Goal: Transaction & Acquisition: Book appointment/travel/reservation

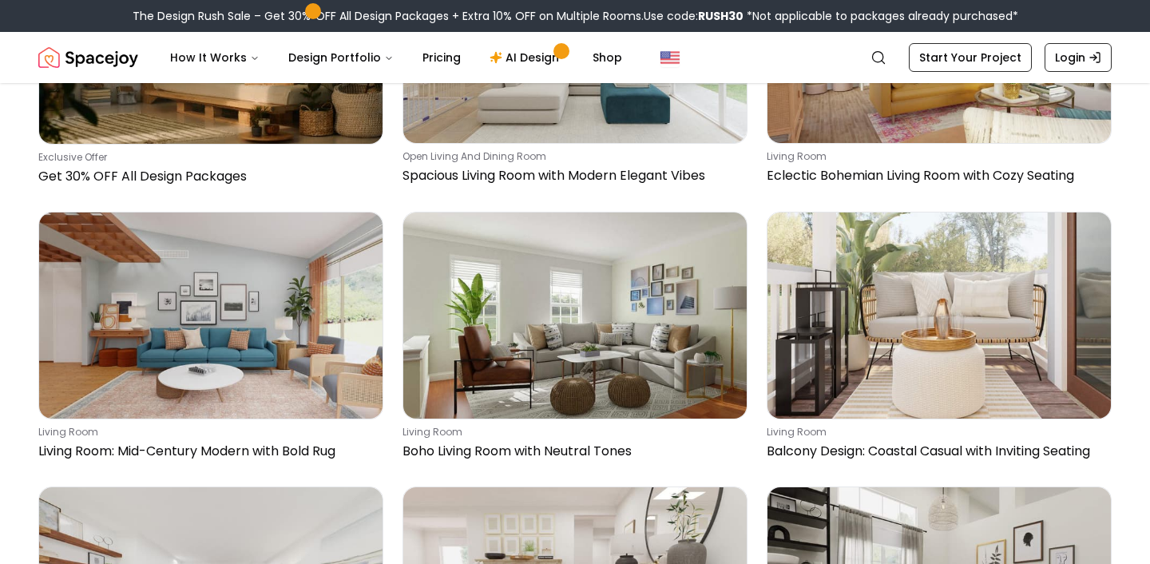
scroll to position [580, 0]
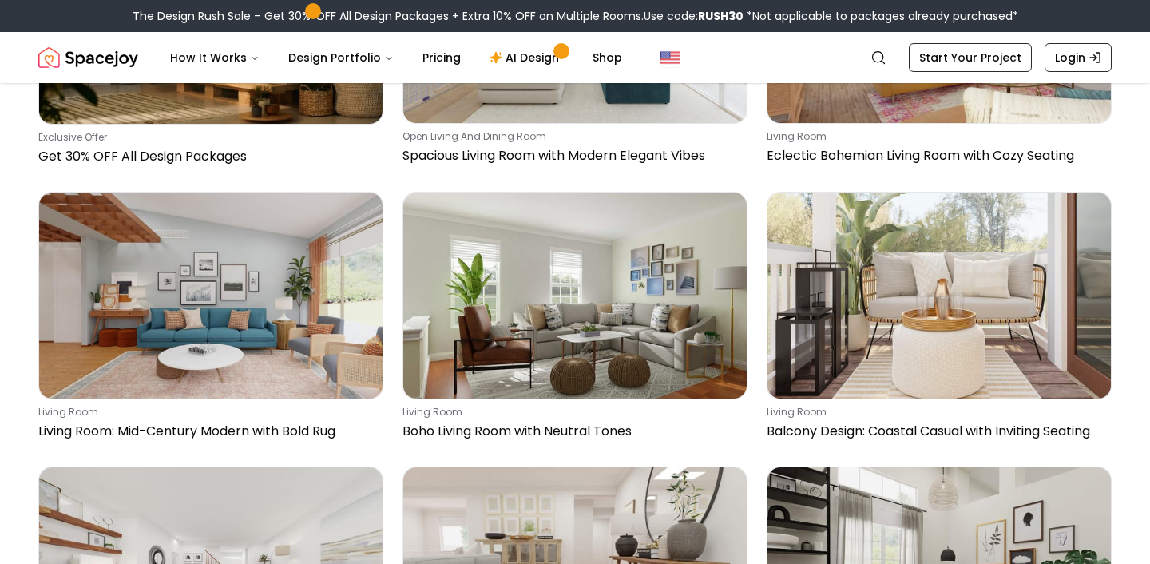
click at [212, 313] on img at bounding box center [210, 295] width 343 height 206
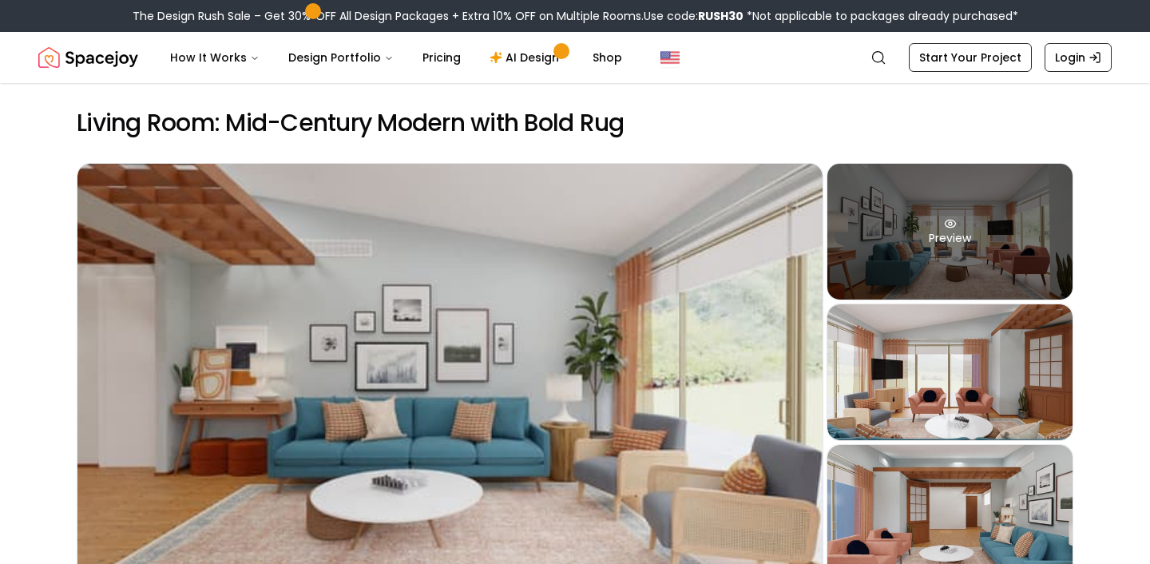
click at [874, 239] on div "Preview" at bounding box center [950, 232] width 245 height 136
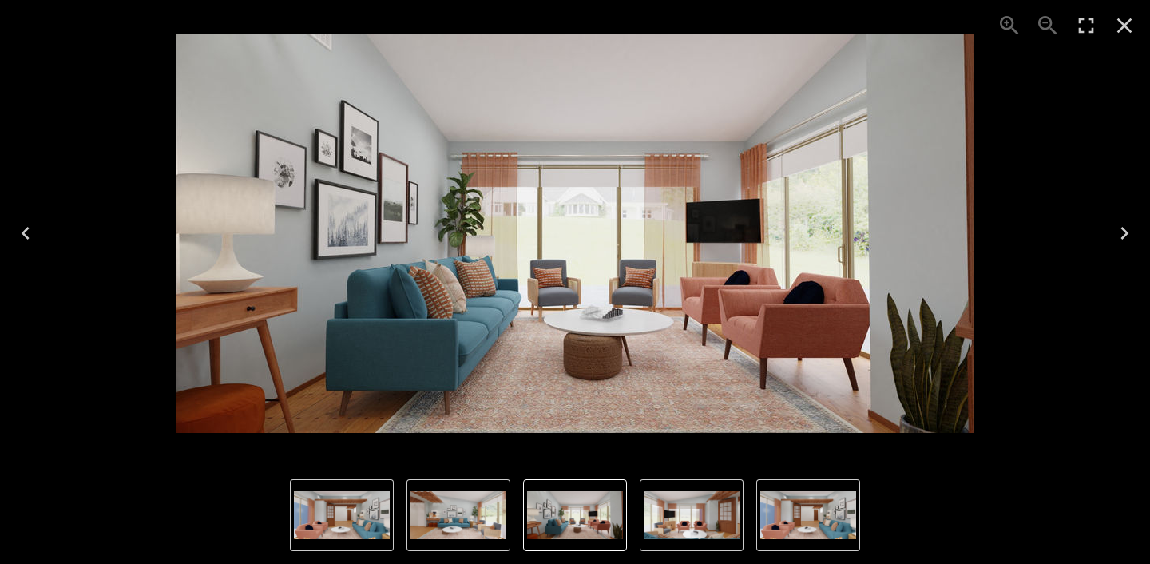
click at [470, 523] on img "1 of 4" at bounding box center [459, 515] width 96 height 48
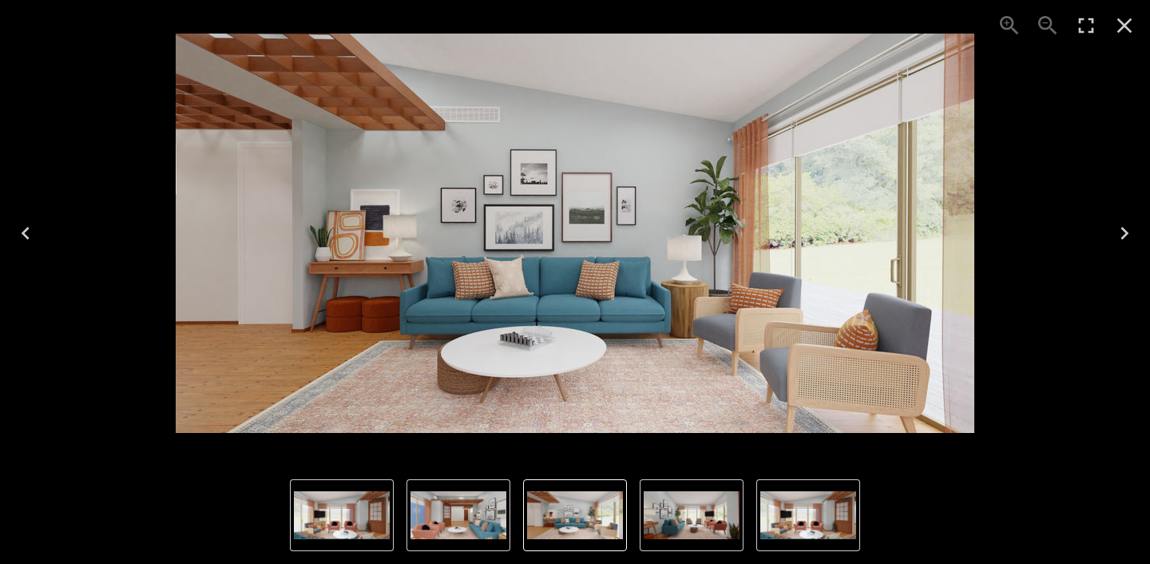
click at [568, 492] on img "1 of 4" at bounding box center [575, 515] width 96 height 48
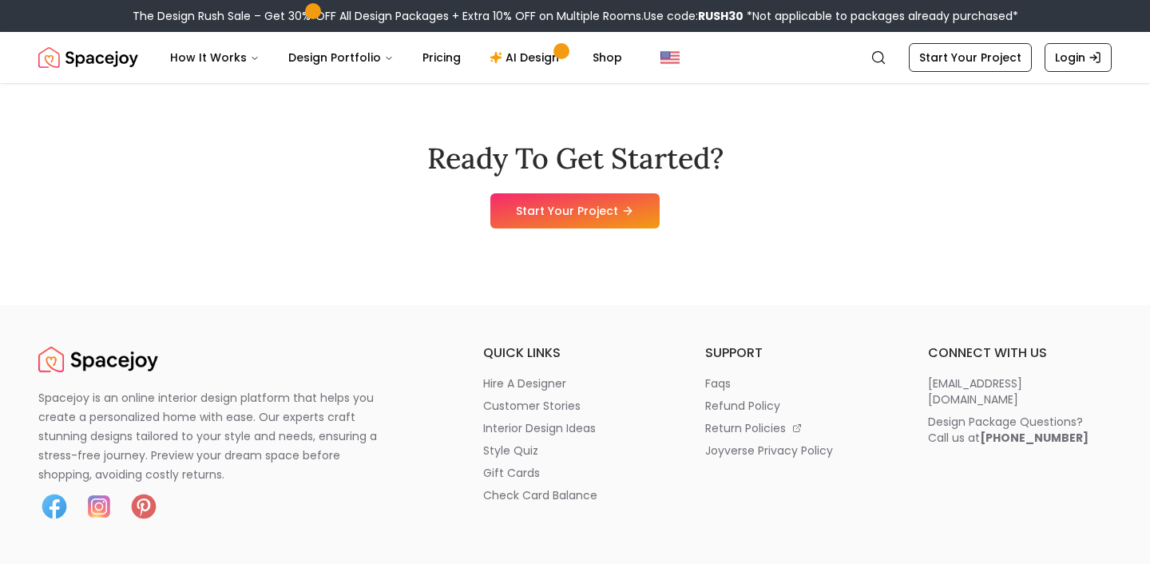
scroll to position [2934, 0]
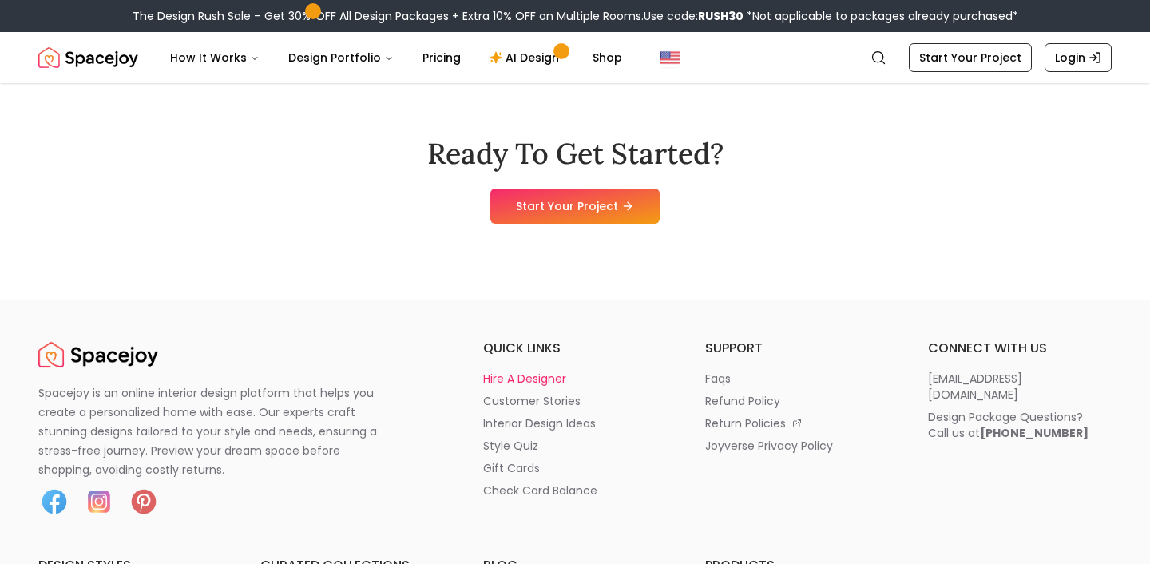
click at [500, 371] on p "hire a designer" at bounding box center [524, 379] width 83 height 16
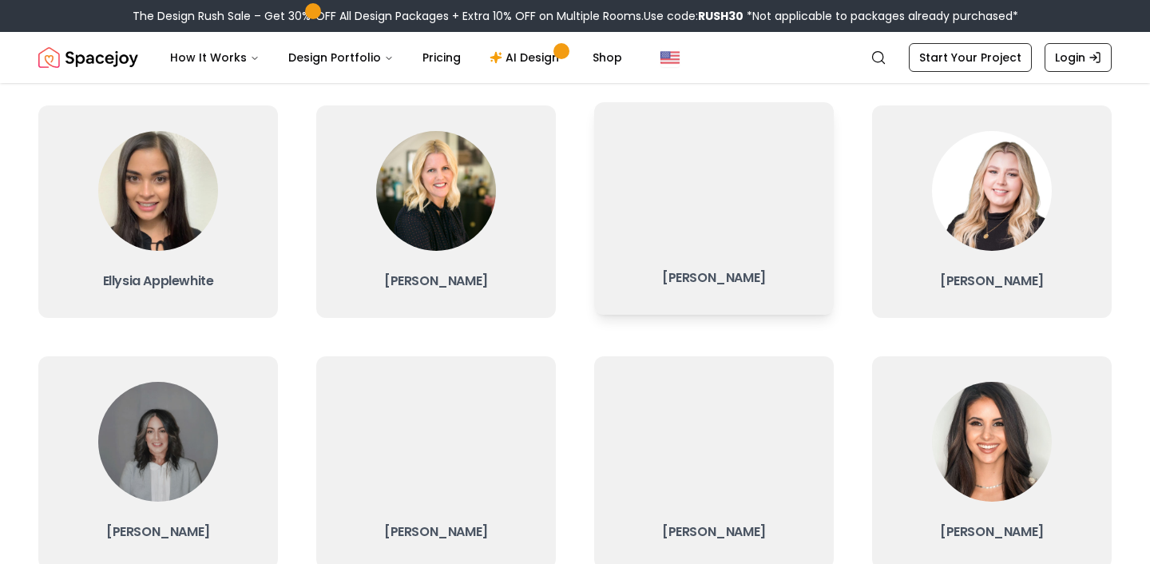
scroll to position [137, 0]
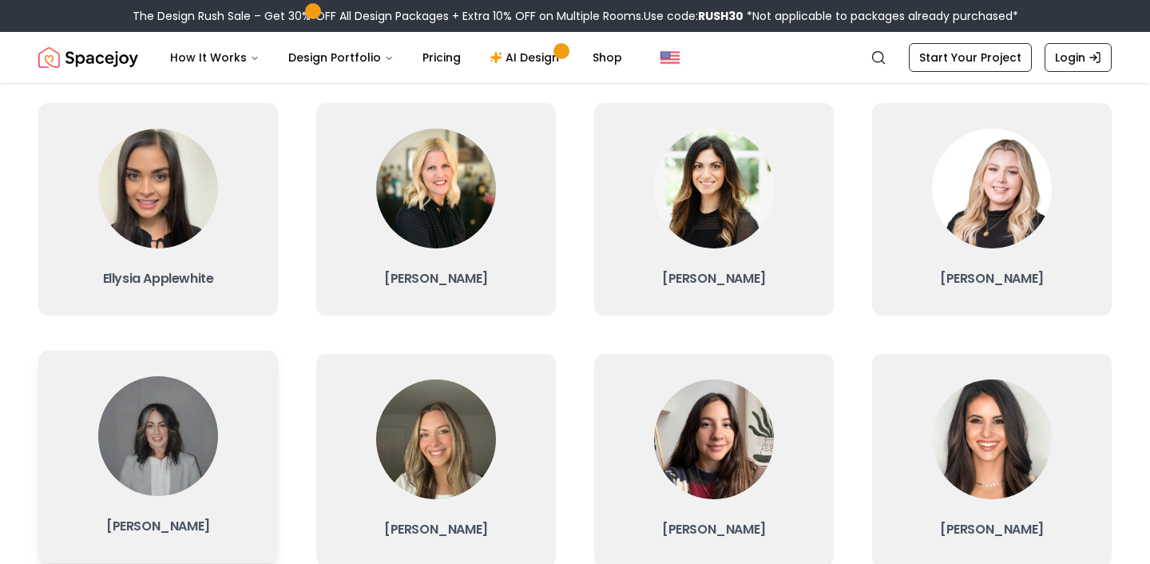
click at [196, 518] on h3 "Kaitlyn Zill" at bounding box center [158, 526] width 214 height 22
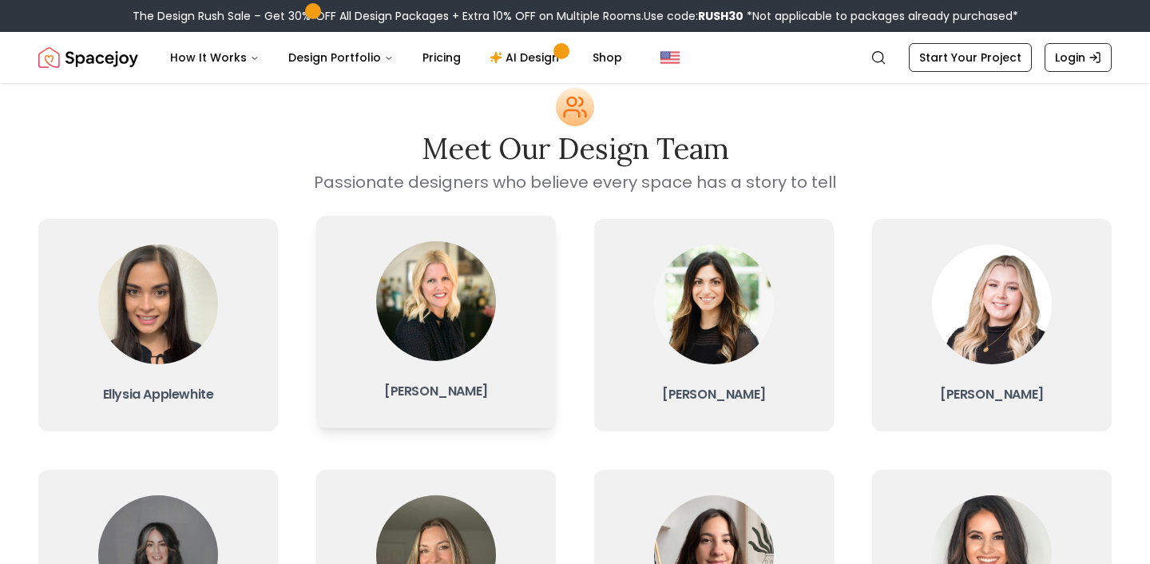
scroll to position [19, 0]
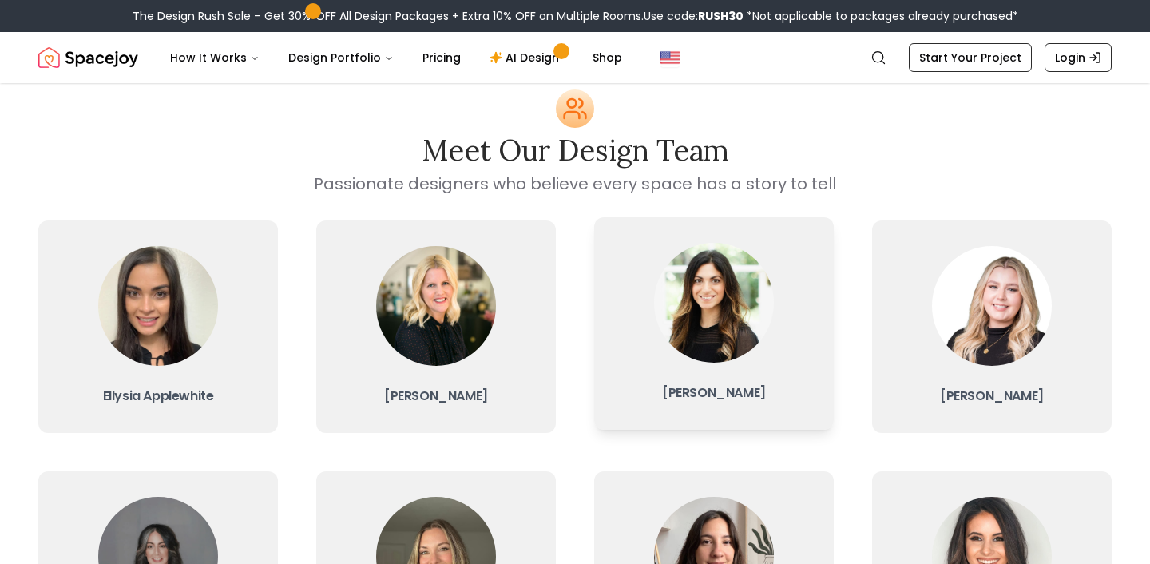
click at [684, 300] on img at bounding box center [714, 303] width 120 height 120
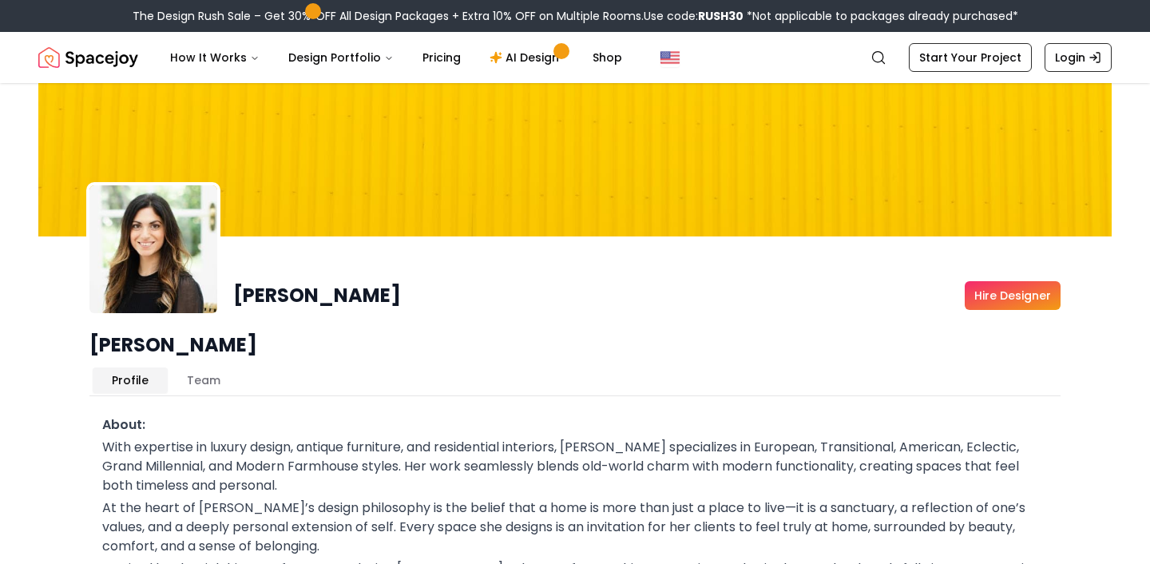
scroll to position [19, 0]
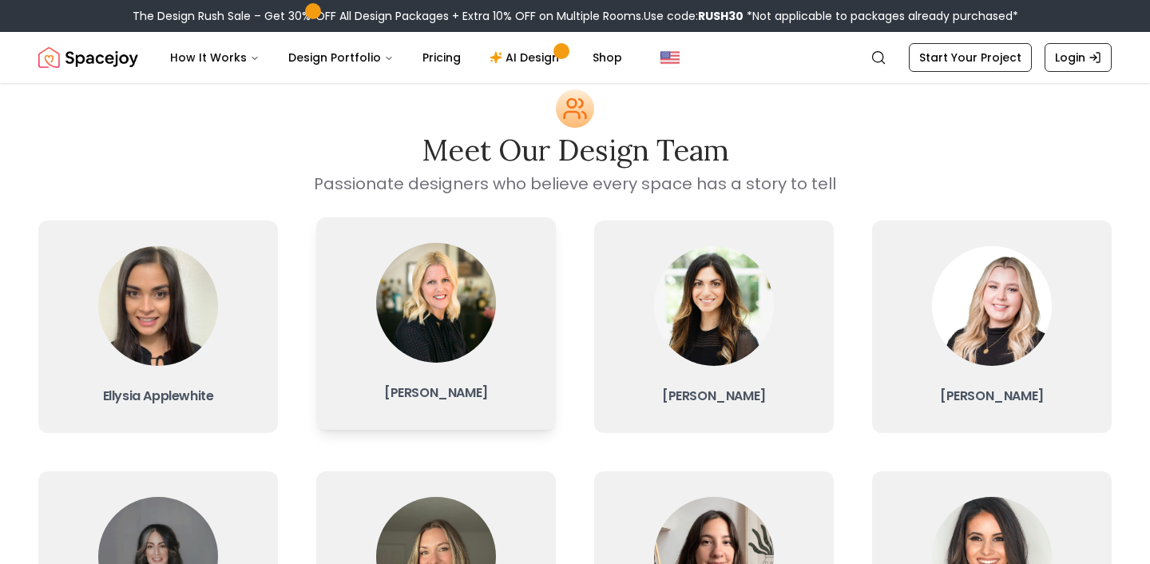
click at [458, 307] on img at bounding box center [436, 303] width 120 height 120
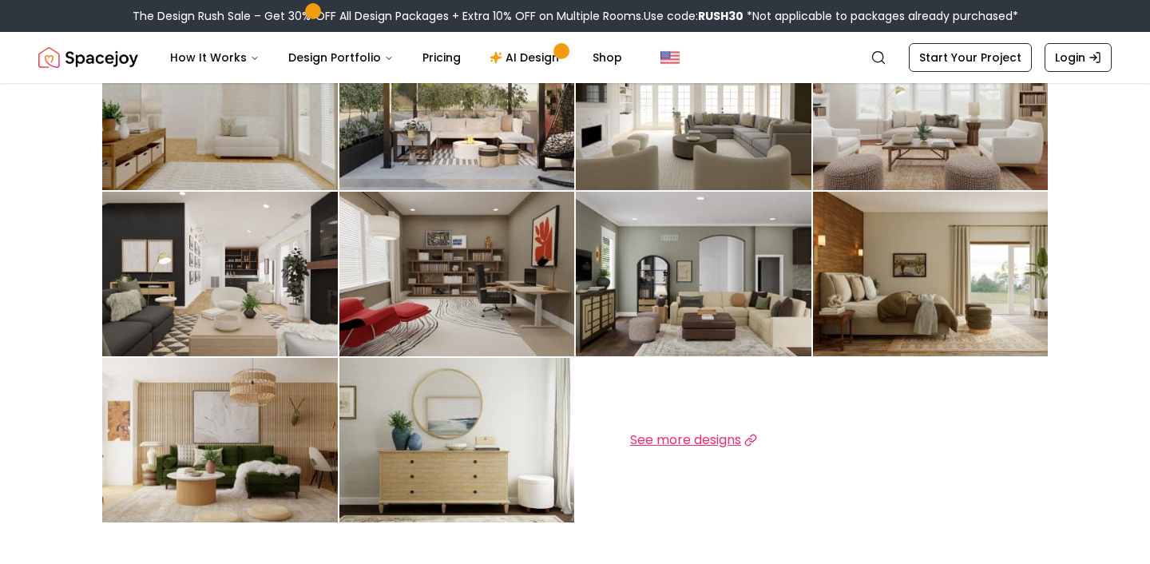
scroll to position [577, 0]
